Goal: Information Seeking & Learning: Find specific fact

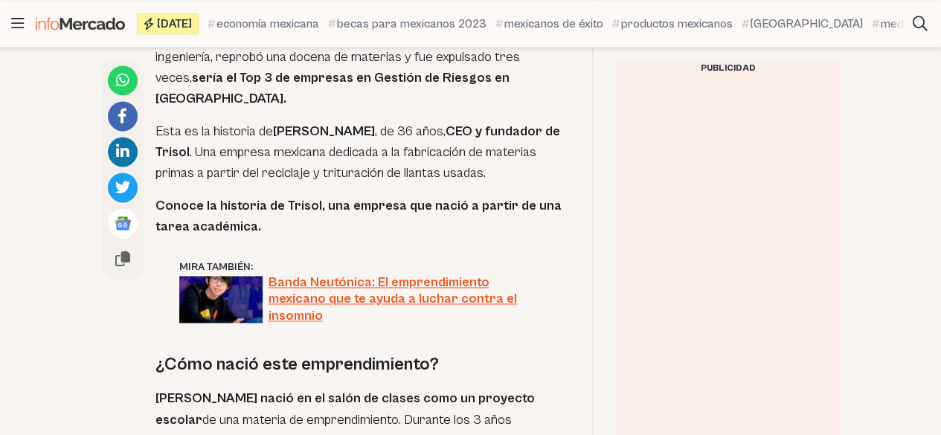
scroll to position [925, 0]
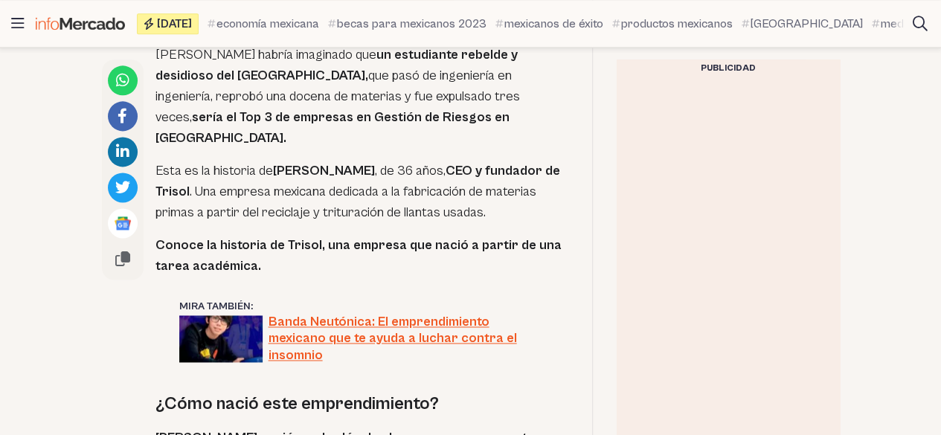
drag, startPoint x: 951, startPoint y: 22, endPoint x: 950, endPoint y: 78, distance: 56.5
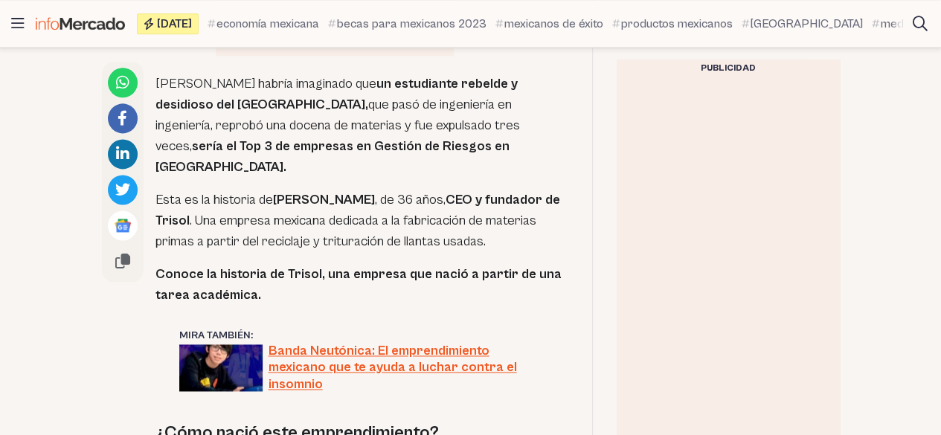
drag, startPoint x: 275, startPoint y: 176, endPoint x: 397, endPoint y: 181, distance: 122.0
click at [397, 190] on p "Esta es la historia de [PERSON_NAME] , de 36 años, CEO y fundador de Trisol . U…" at bounding box center [361, 221] width 413 height 62
copy strong "[PERSON_NAME]"
click at [346, 200] on p "Esta es la historia de [PERSON_NAME] , de 36 años, CEO y fundador de Trisol . U…" at bounding box center [361, 221] width 413 height 62
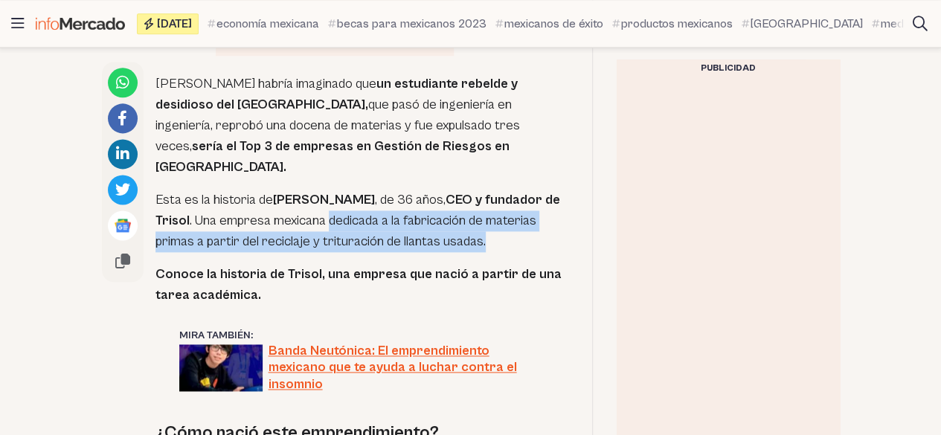
drag, startPoint x: 346, startPoint y: 200, endPoint x: 482, endPoint y: 227, distance: 138.7
click at [482, 227] on p "Esta es la historia de [PERSON_NAME] , de 36 años, CEO y fundador de Trisol . U…" at bounding box center [361, 221] width 413 height 62
copy p "dedicada a la fabricación de materias primas a partir del reciclaje y trituraci…"
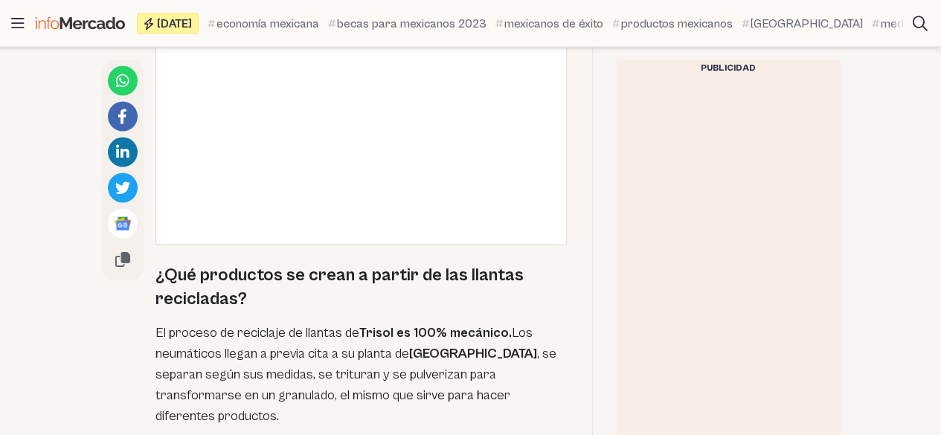
scroll to position [4267, 0]
